Goal: Ask a question: Seek information or help from site administrators or community

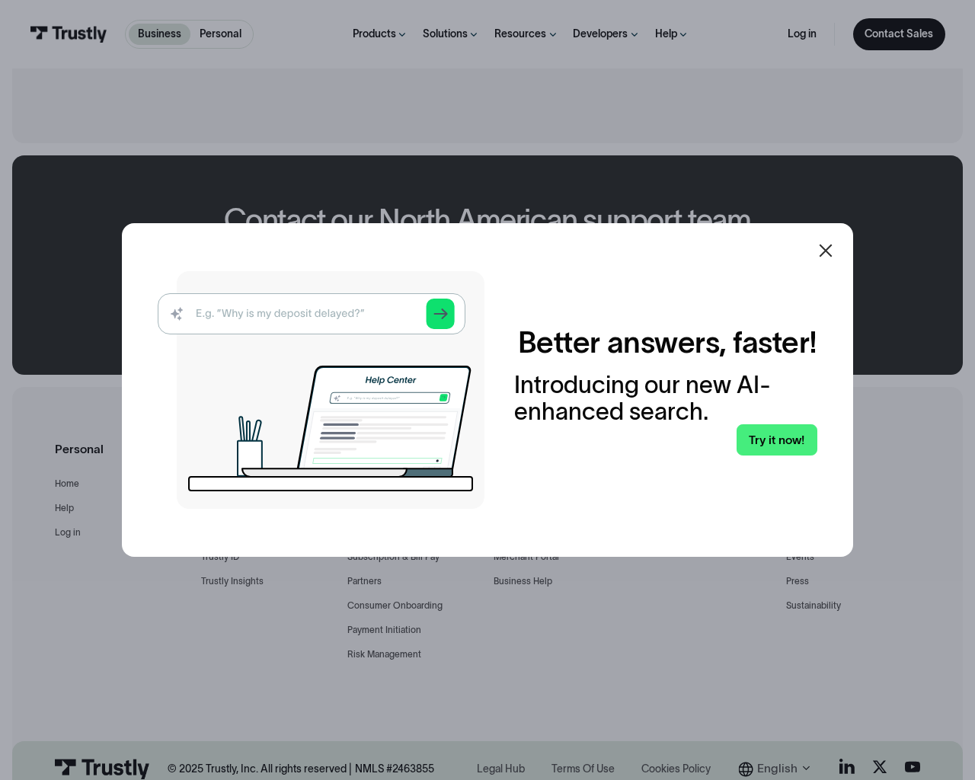
scroll to position [956, 0]
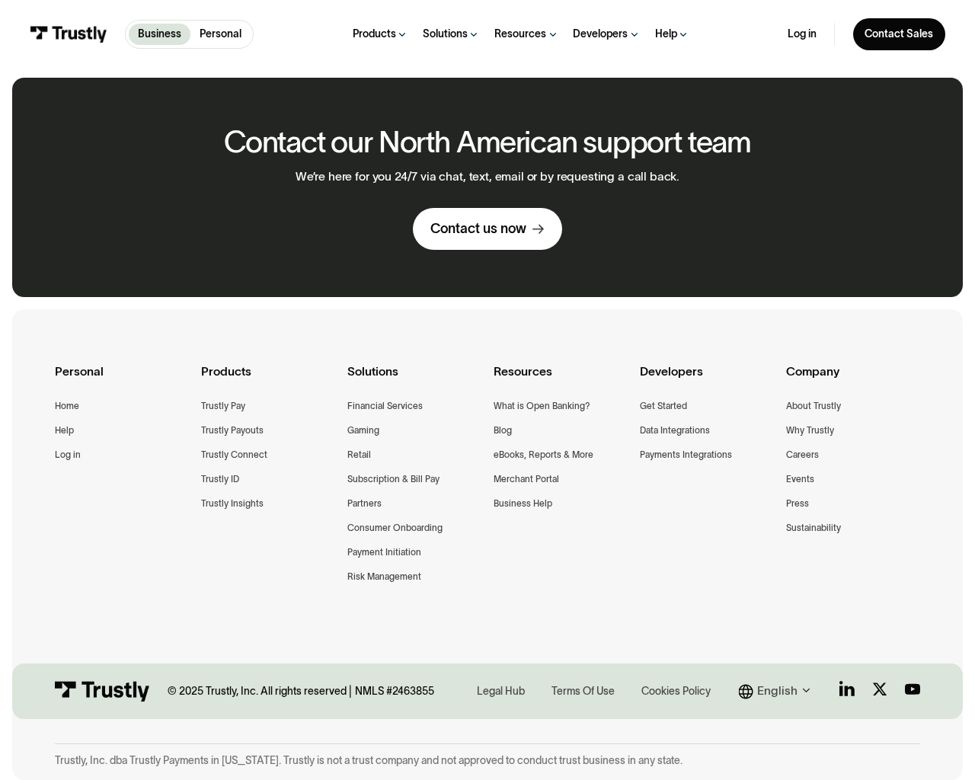
type input "e"
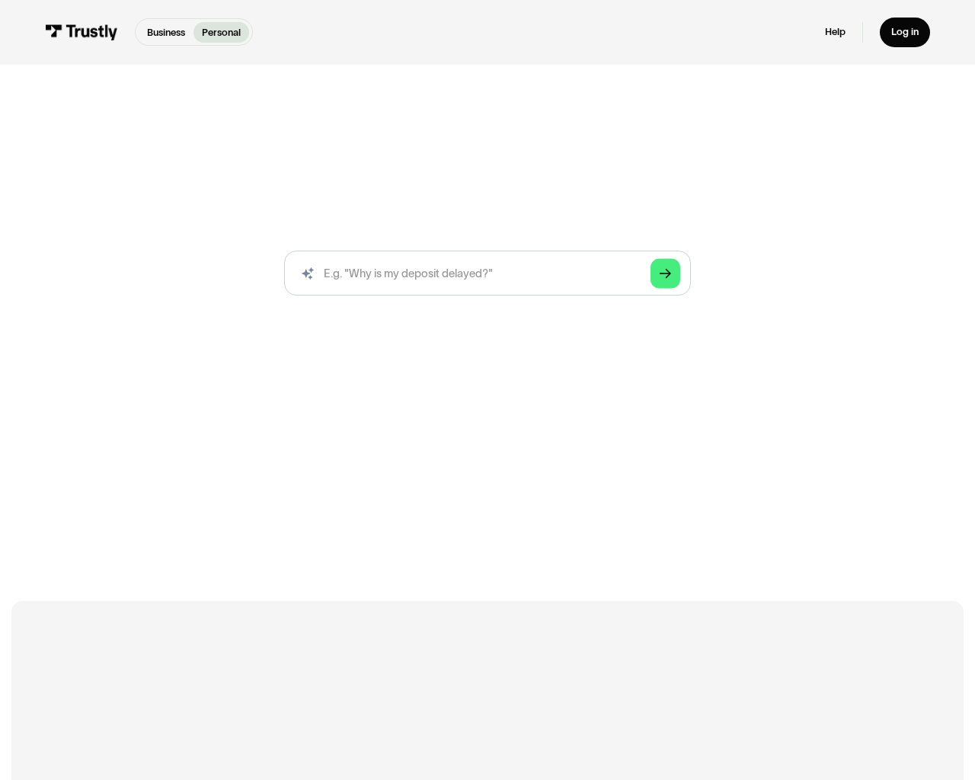
scroll to position [856, 0]
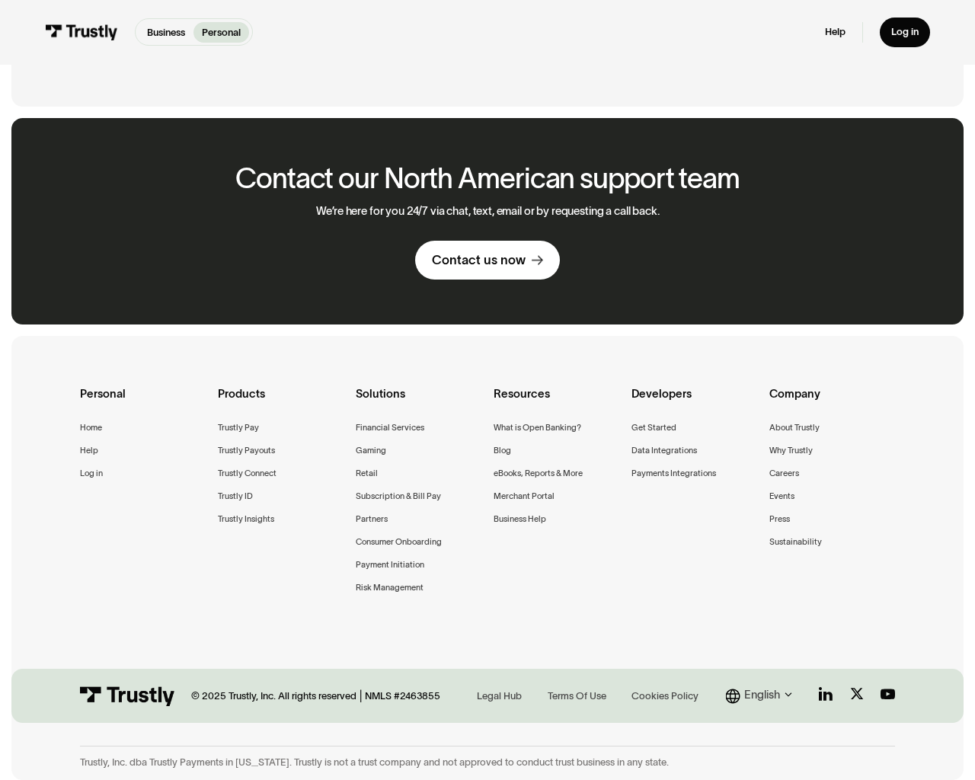
scroll to position [856, 0]
type input "e"
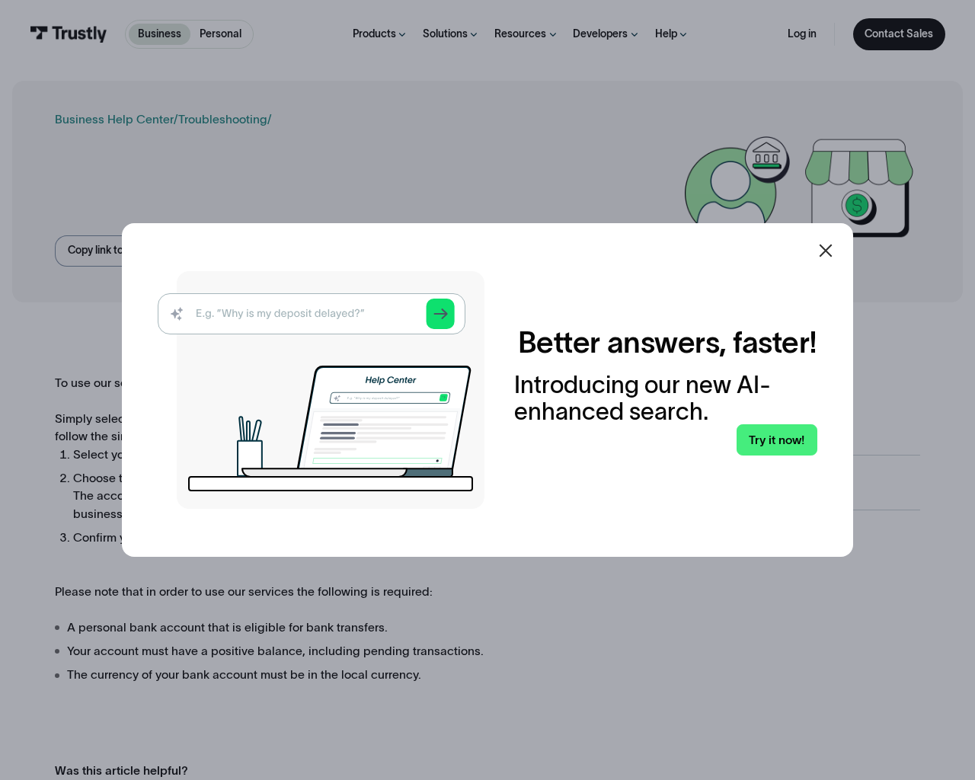
scroll to position [823, 0]
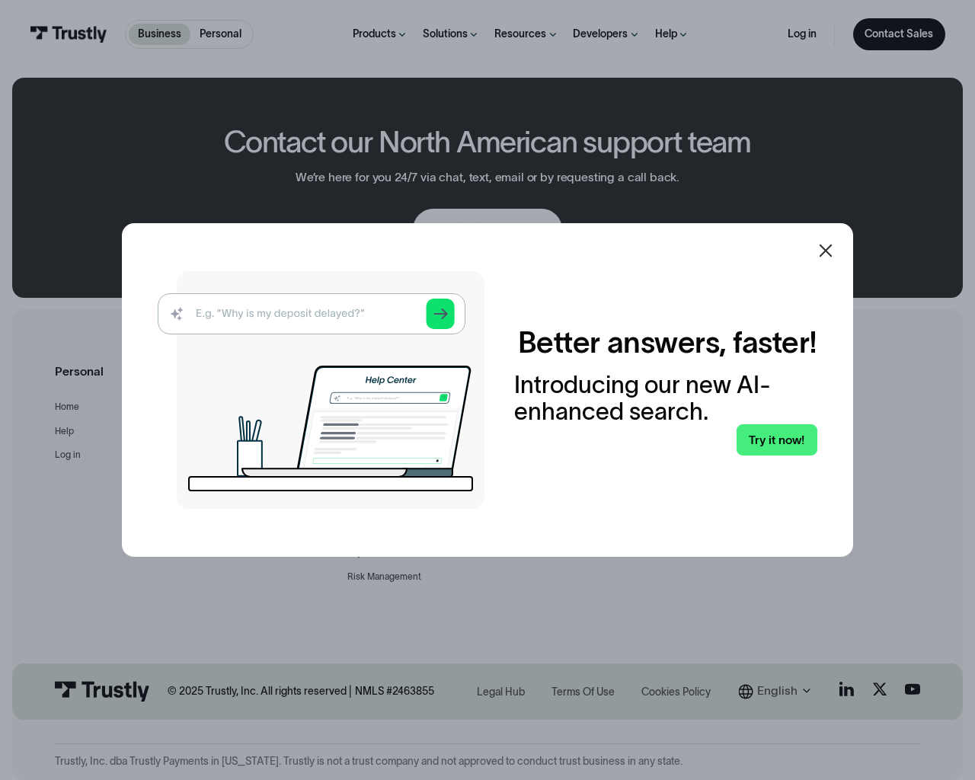
scroll to position [737, 0]
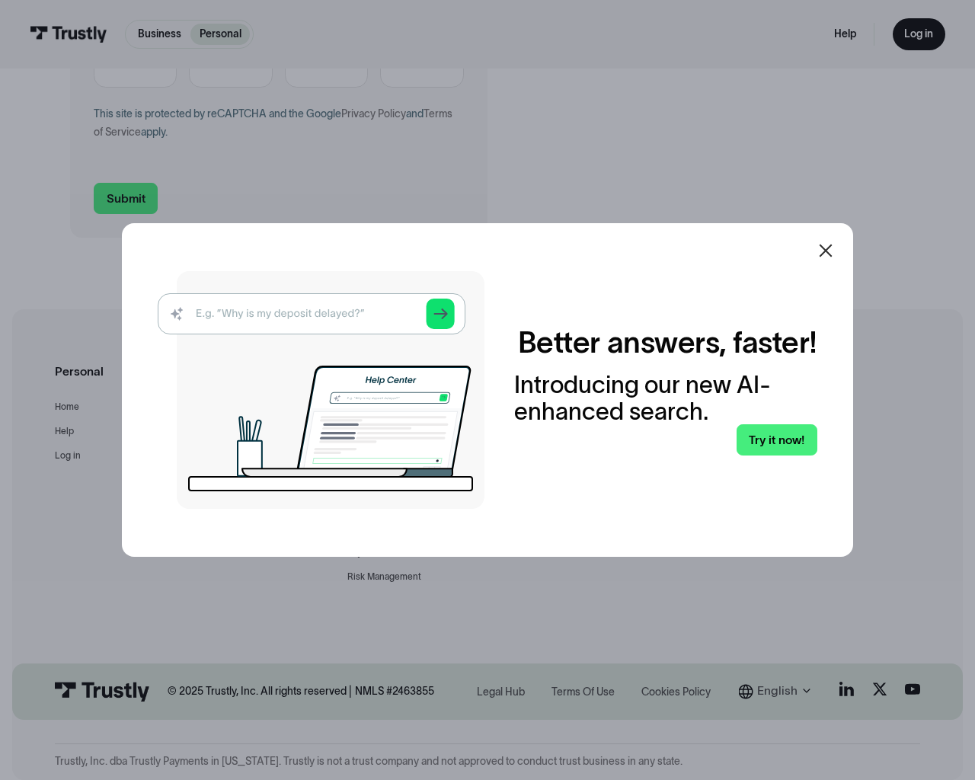
scroll to position [576, 0]
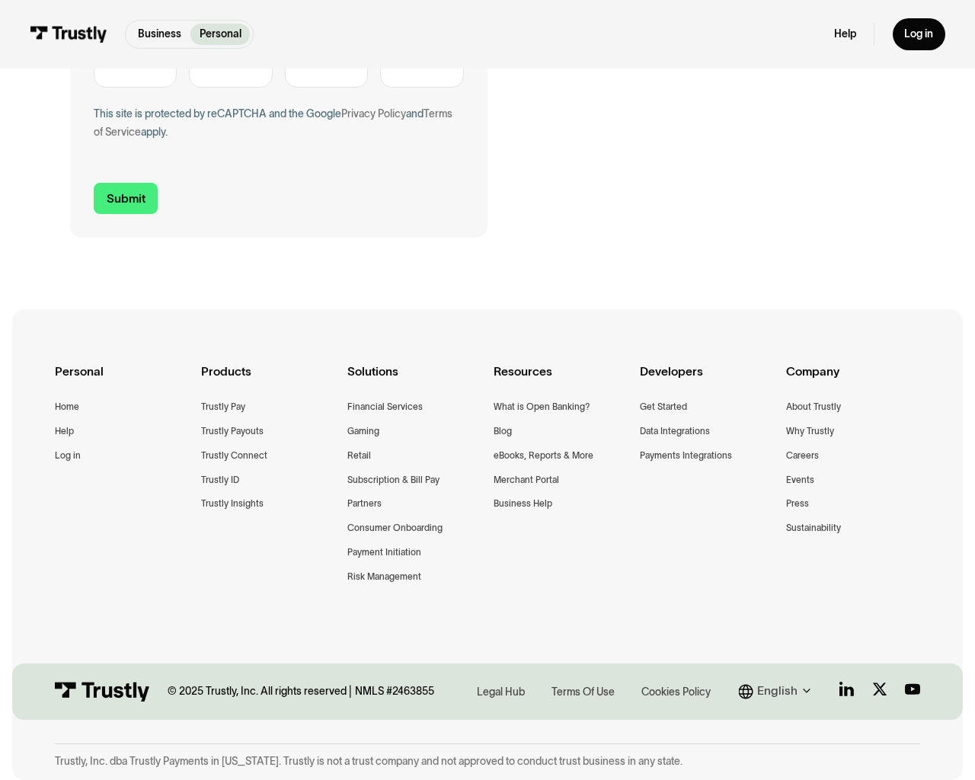
type input "gBqsPxAZ"
type input "testing@example.com"
type input "(555) 666-0606"
type input "*"
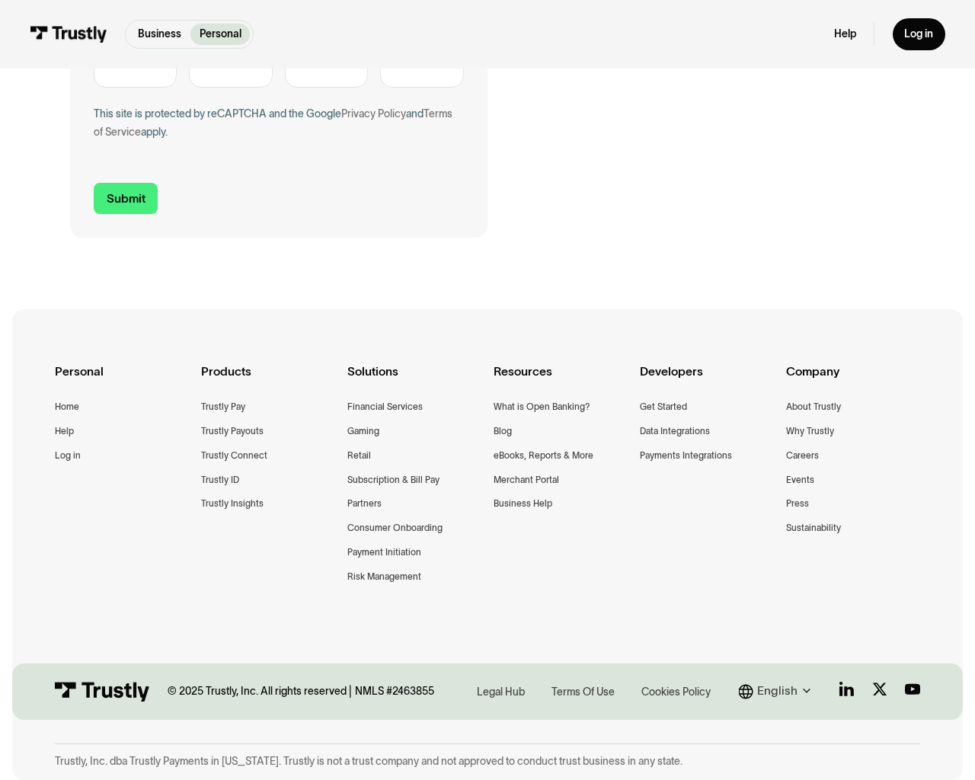
type textarea "1"
type input "**********"
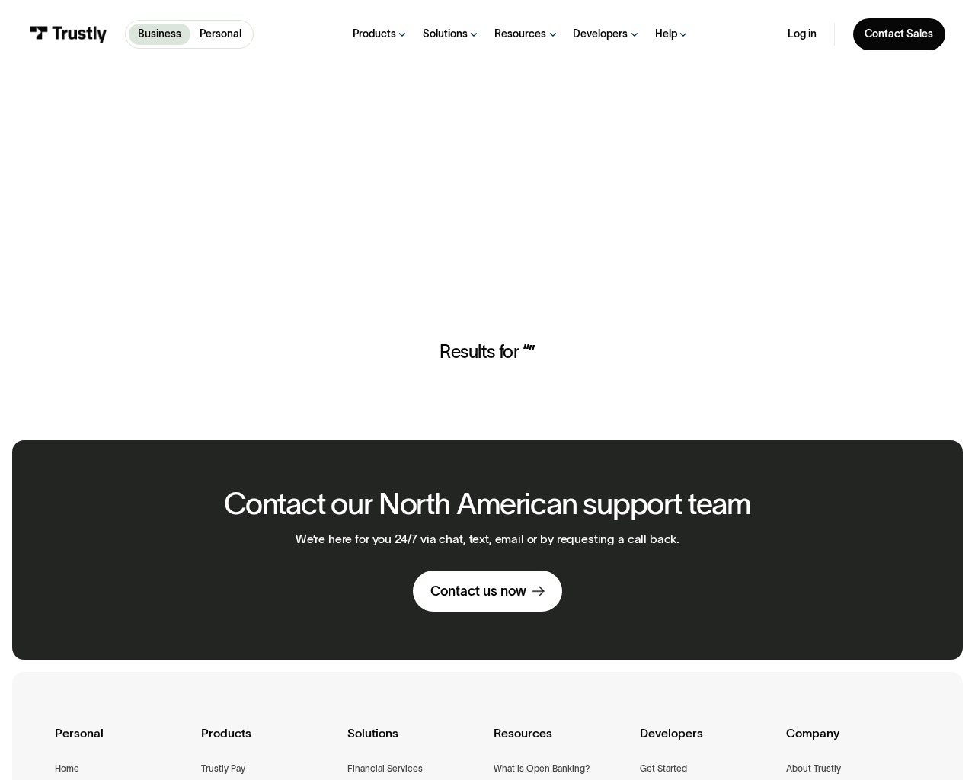
scroll to position [363, 0]
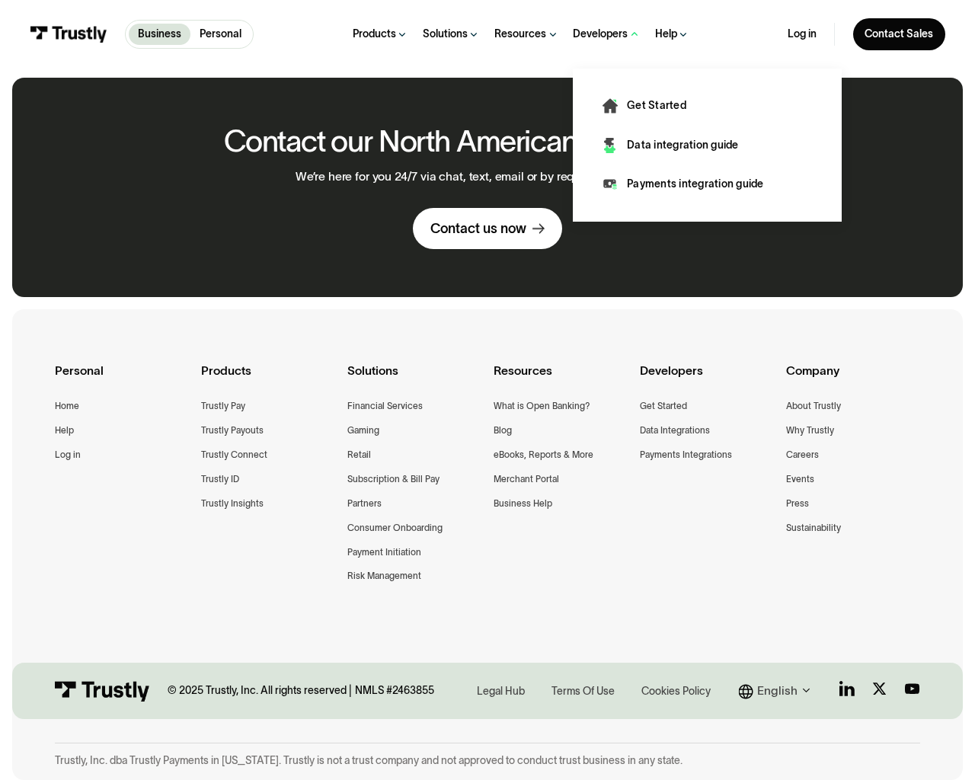
type input "the"
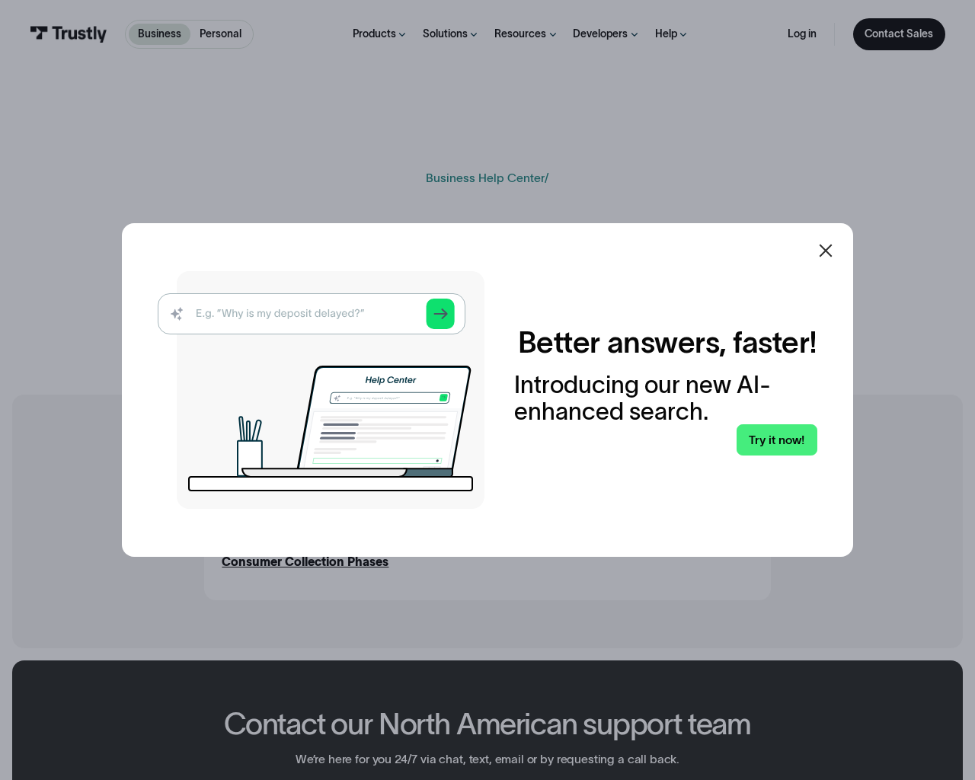
scroll to position [583, 0]
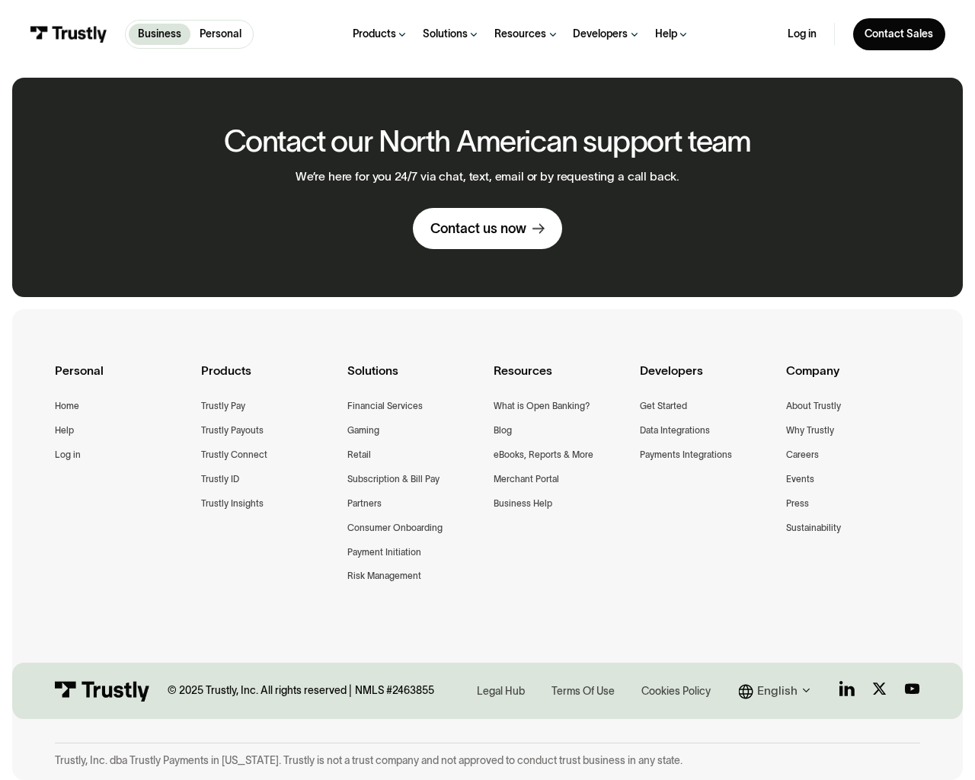
type input "e"
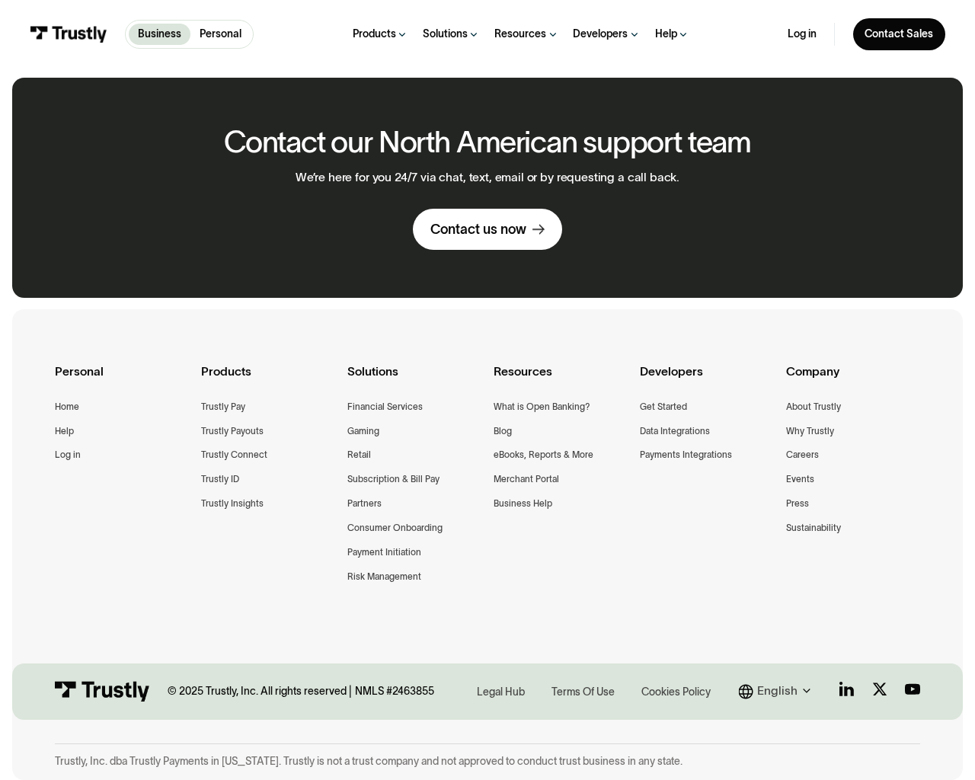
scroll to position [62, 0]
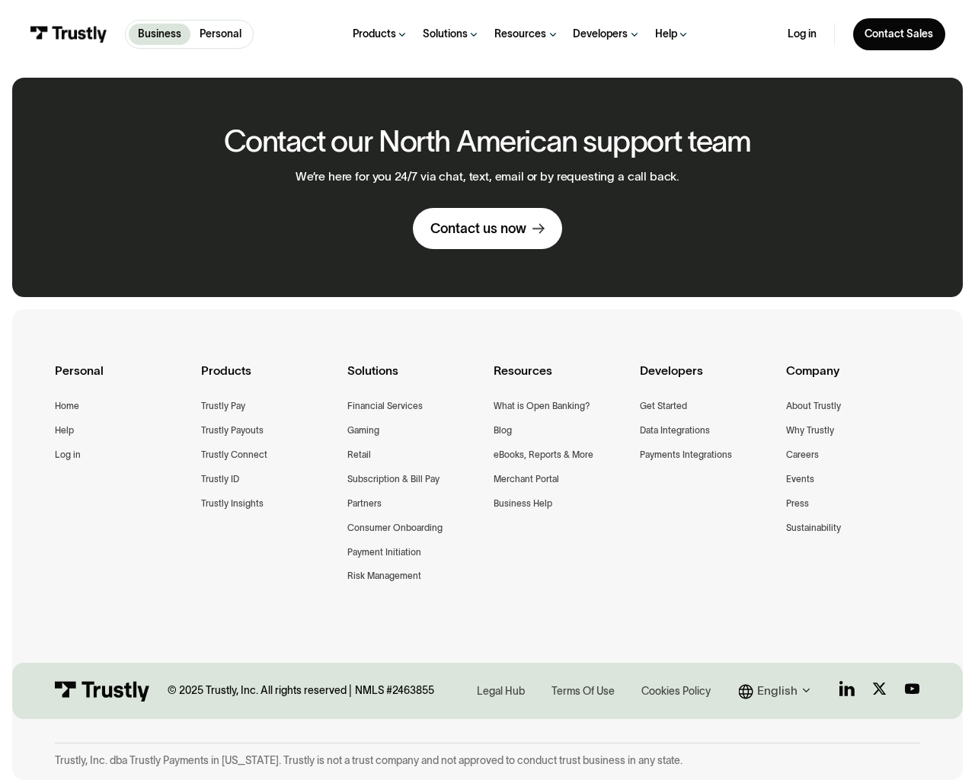
scroll to position [62, 0]
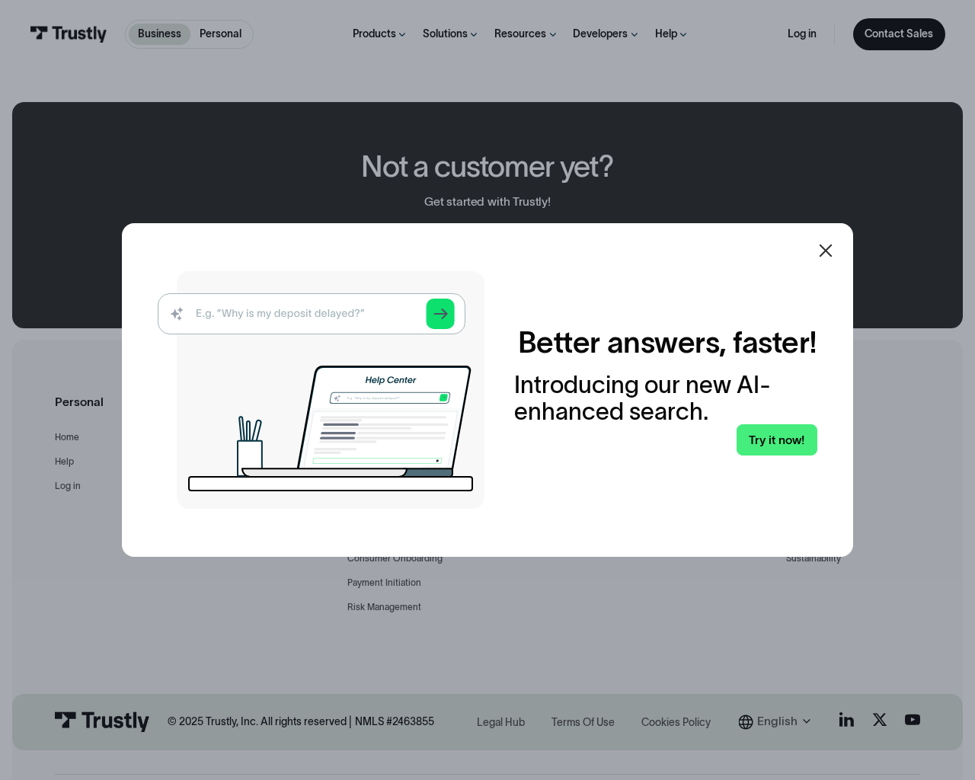
scroll to position [813, 0]
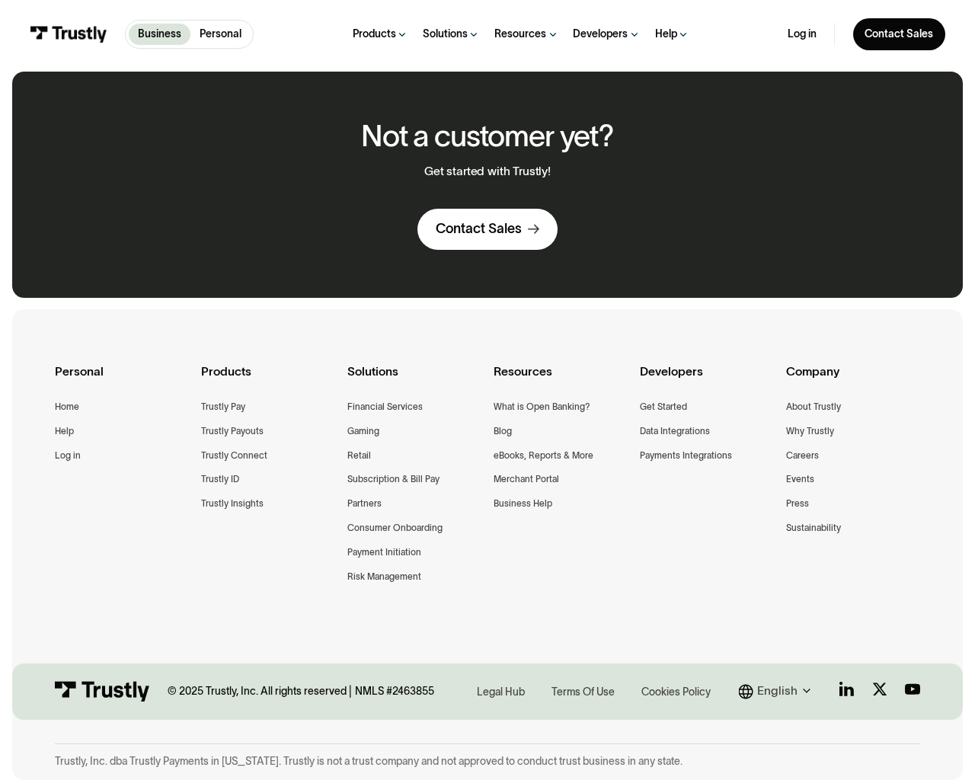
type input "gBqsPxAZ"
type input "[EMAIL_ADDRESS][DOMAIN_NAME]"
type input "gBqsPxAZ"
type input "[PHONE_NUMBER]"
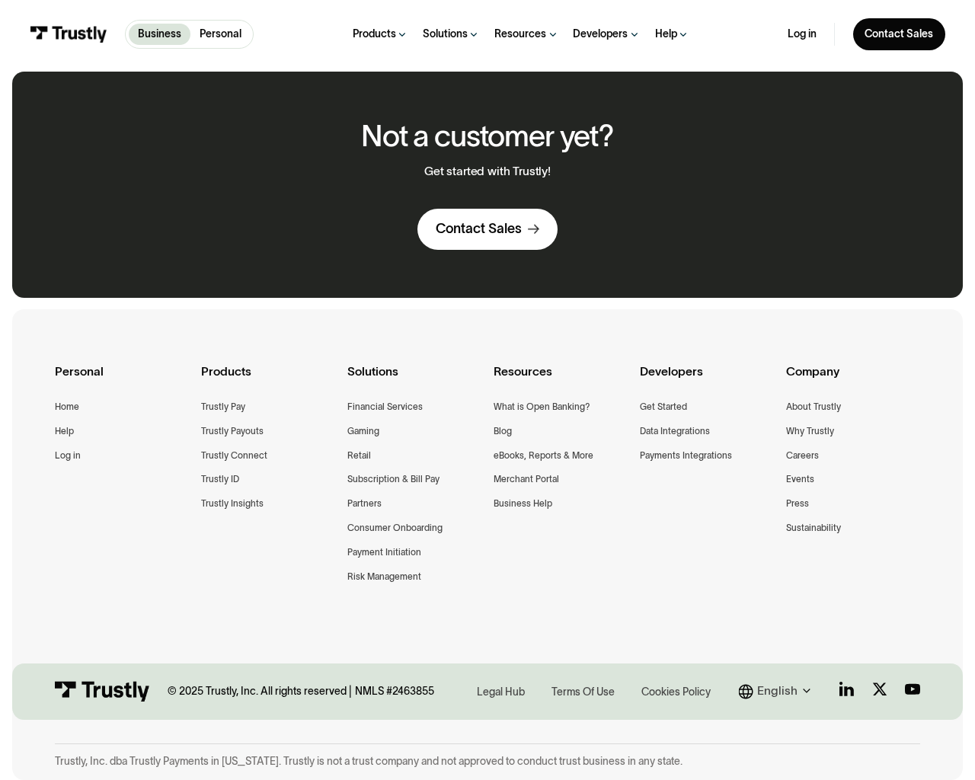
type input "*"
type input "[PHONE_NUMBER]"
type textarea "1"
